Goal: Task Accomplishment & Management: Complete application form

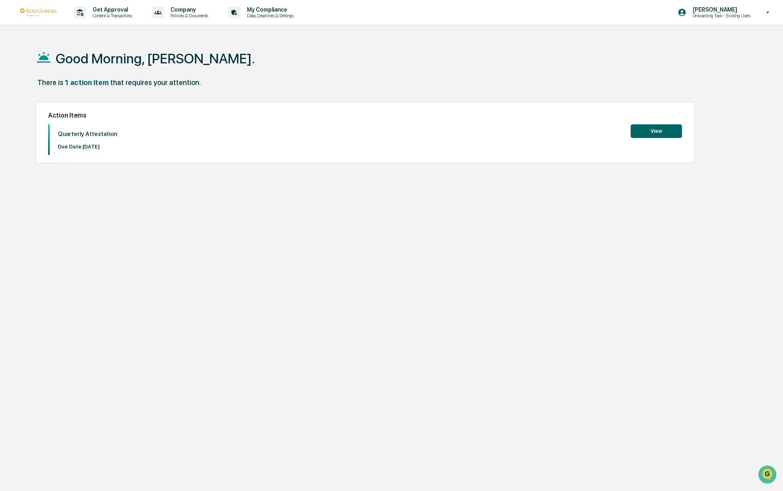
click at [651, 131] on button "View" at bounding box center [656, 131] width 51 height 14
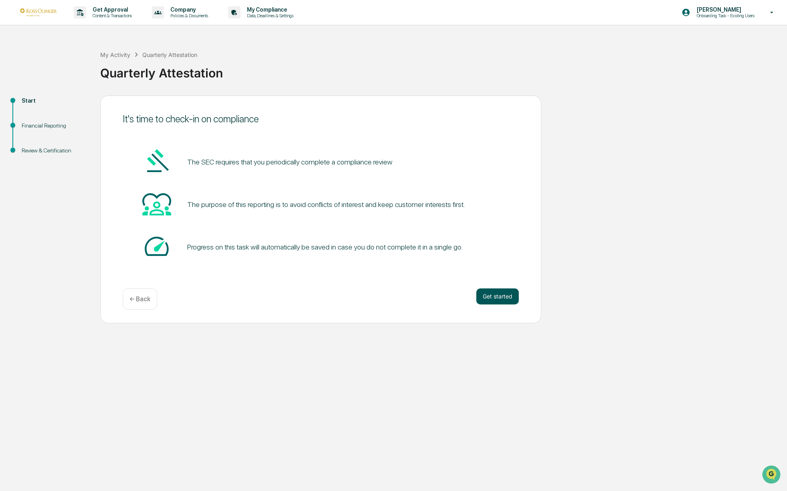
click at [503, 298] on button "Get started" at bounding box center [497, 296] width 43 height 16
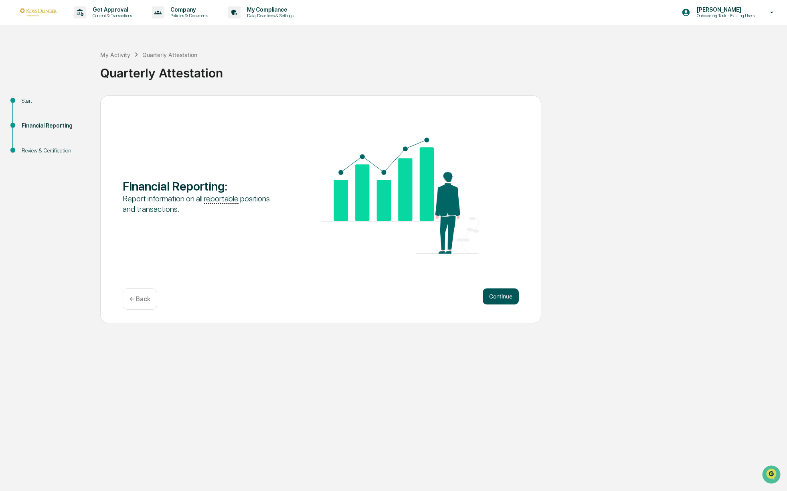
click at [497, 298] on button "Continue" at bounding box center [501, 296] width 36 height 16
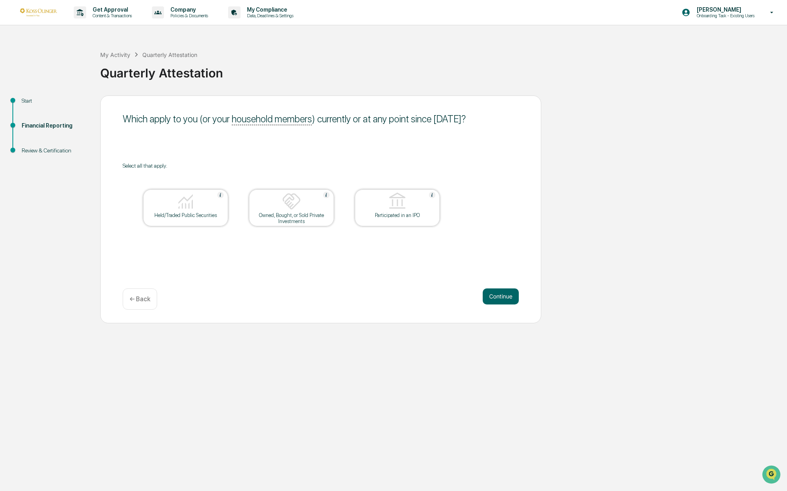
click at [283, 222] on div "Owned, Bought, or Sold Private Investments" at bounding box center [291, 218] width 72 height 12
click at [288, 212] on div "Owned, Bought, or Sold Private Investments" at bounding box center [291, 218] width 72 height 12
drag, startPoint x: 157, startPoint y: 209, endPoint x: 153, endPoint y: 204, distance: 5.7
click at [154, 206] on div at bounding box center [186, 202] width 80 height 20
click at [502, 296] on button "Continue" at bounding box center [501, 296] width 36 height 16
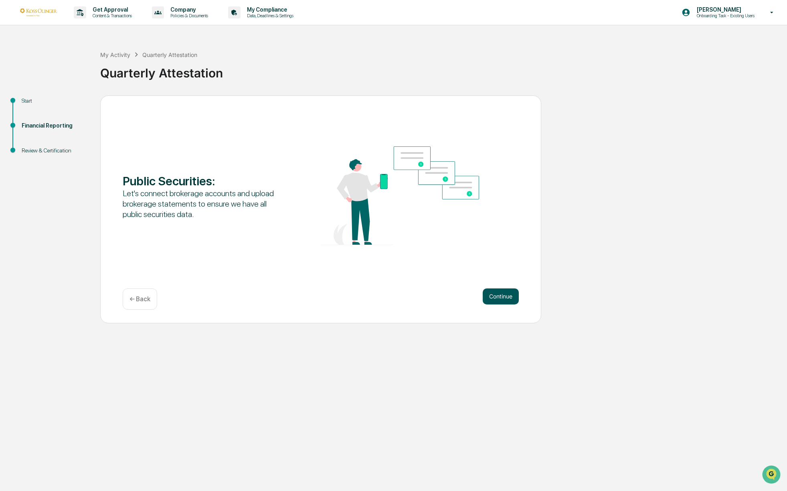
drag, startPoint x: 504, startPoint y: 292, endPoint x: 498, endPoint y: 304, distance: 13.1
click at [503, 293] on button "Continue" at bounding box center [501, 296] width 36 height 16
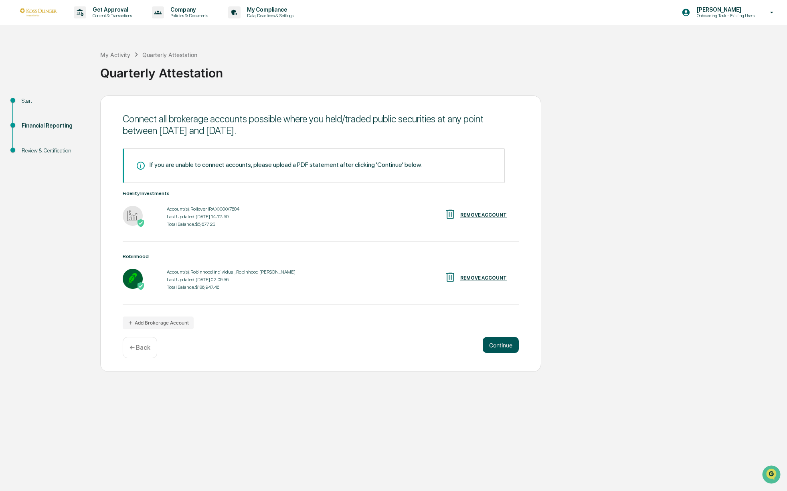
click at [497, 346] on button "Continue" at bounding box center [501, 345] width 36 height 16
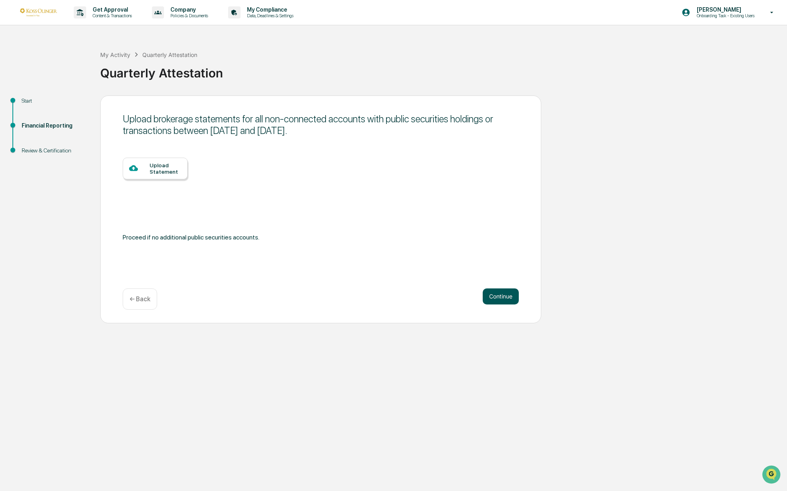
click at [505, 291] on button "Continue" at bounding box center [501, 296] width 36 height 16
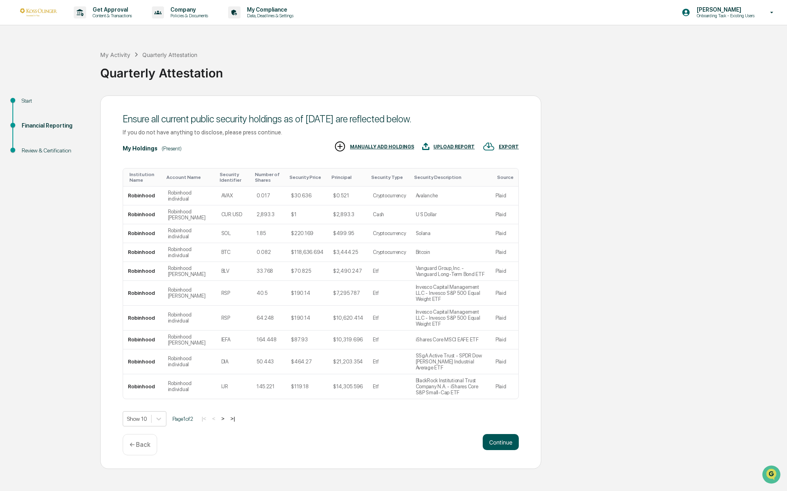
click at [499, 434] on button "Continue" at bounding box center [501, 442] width 36 height 16
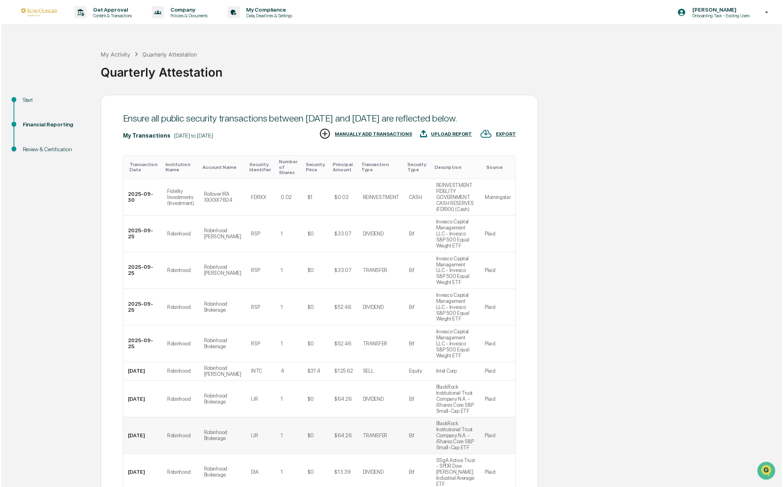
scroll to position [56, 0]
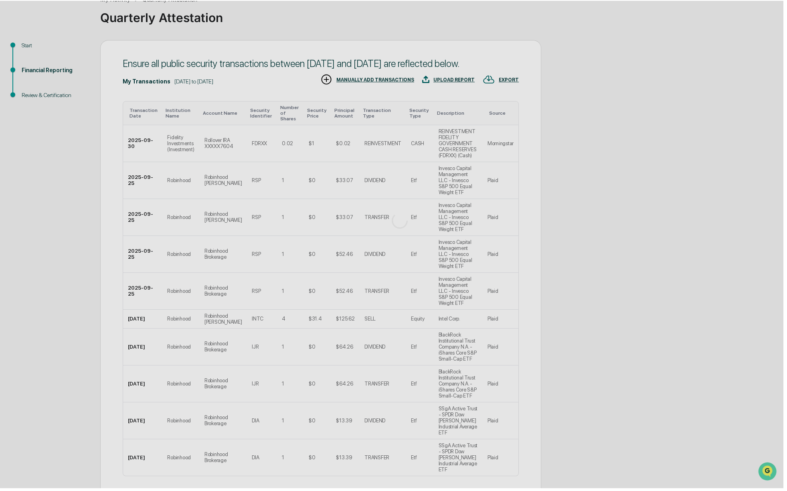
scroll to position [0, 0]
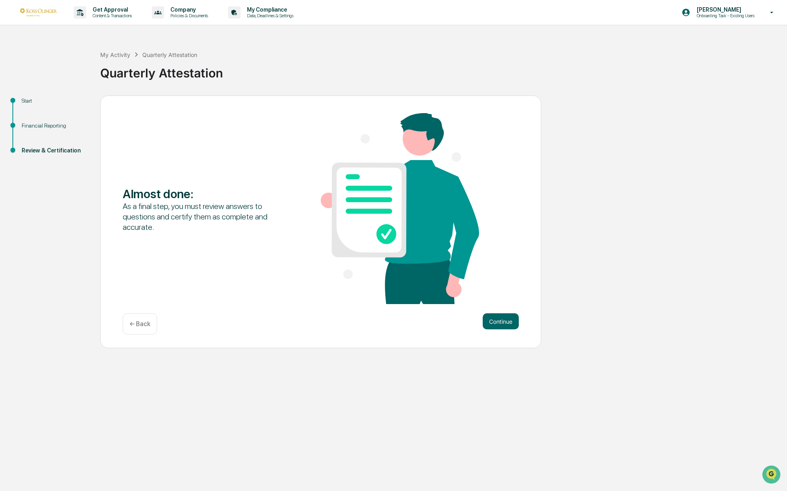
click at [488, 311] on div "Almost done : As a final step, you must review answers to questions and certify…" at bounding box center [320, 221] width 441 height 253
click at [506, 330] on div "Continue ← Back" at bounding box center [321, 323] width 396 height 21
click at [505, 322] on button "Continue" at bounding box center [501, 321] width 36 height 16
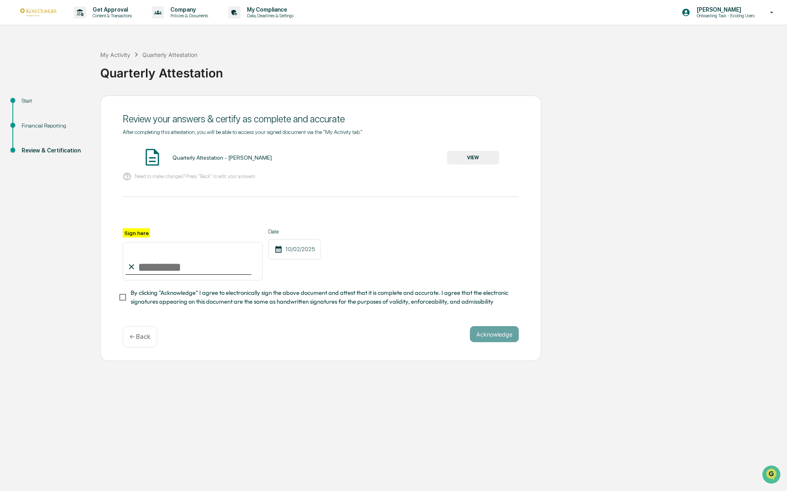
click at [150, 265] on input "Sign here" at bounding box center [193, 261] width 140 height 38
type input "**********"
click at [462, 160] on button "VIEW" at bounding box center [473, 158] width 52 height 14
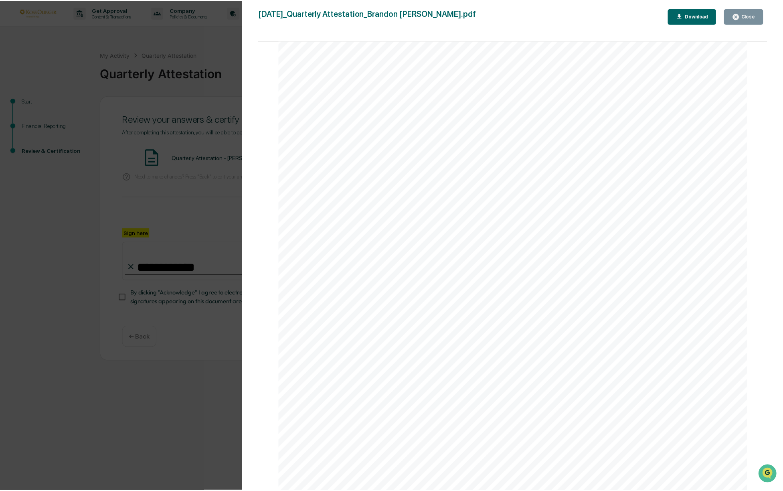
scroll to position [1002, 0]
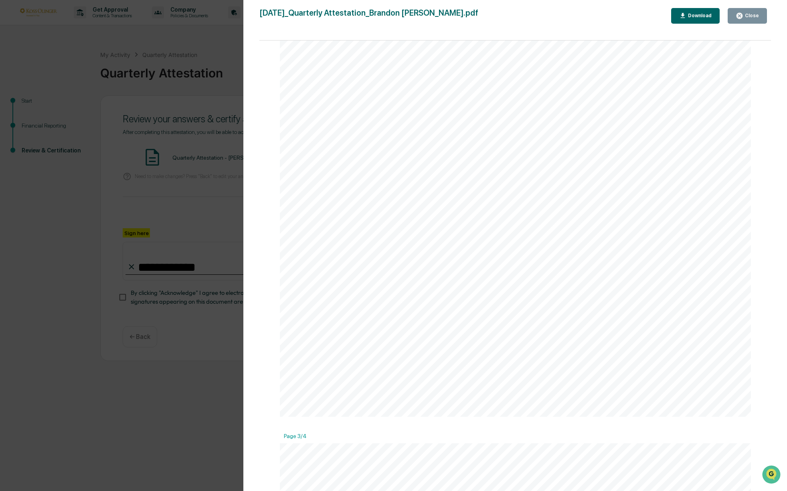
click at [760, 18] on button "Close" at bounding box center [747, 16] width 39 height 16
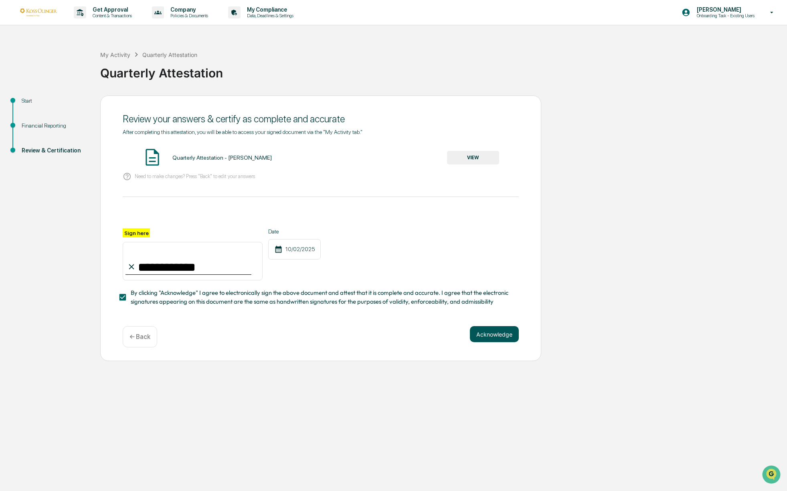
click at [488, 337] on button "Acknowledge" at bounding box center [494, 334] width 49 height 16
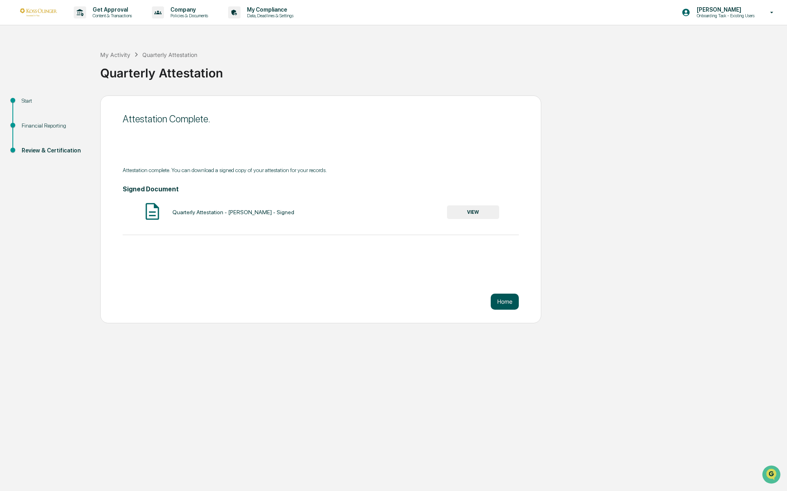
click at [503, 303] on button "Home" at bounding box center [505, 302] width 28 height 16
